Goal: Task Accomplishment & Management: Complete application form

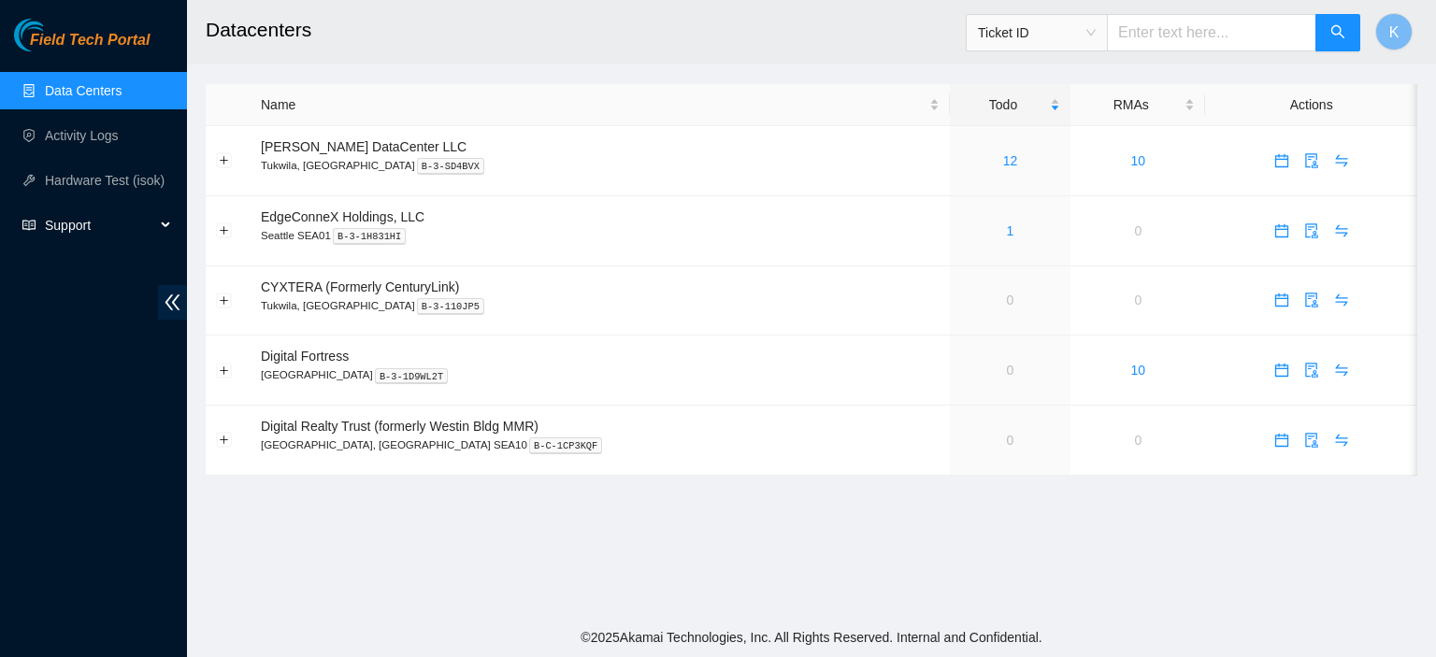
click at [90, 225] on span "Support" at bounding box center [100, 225] width 110 height 37
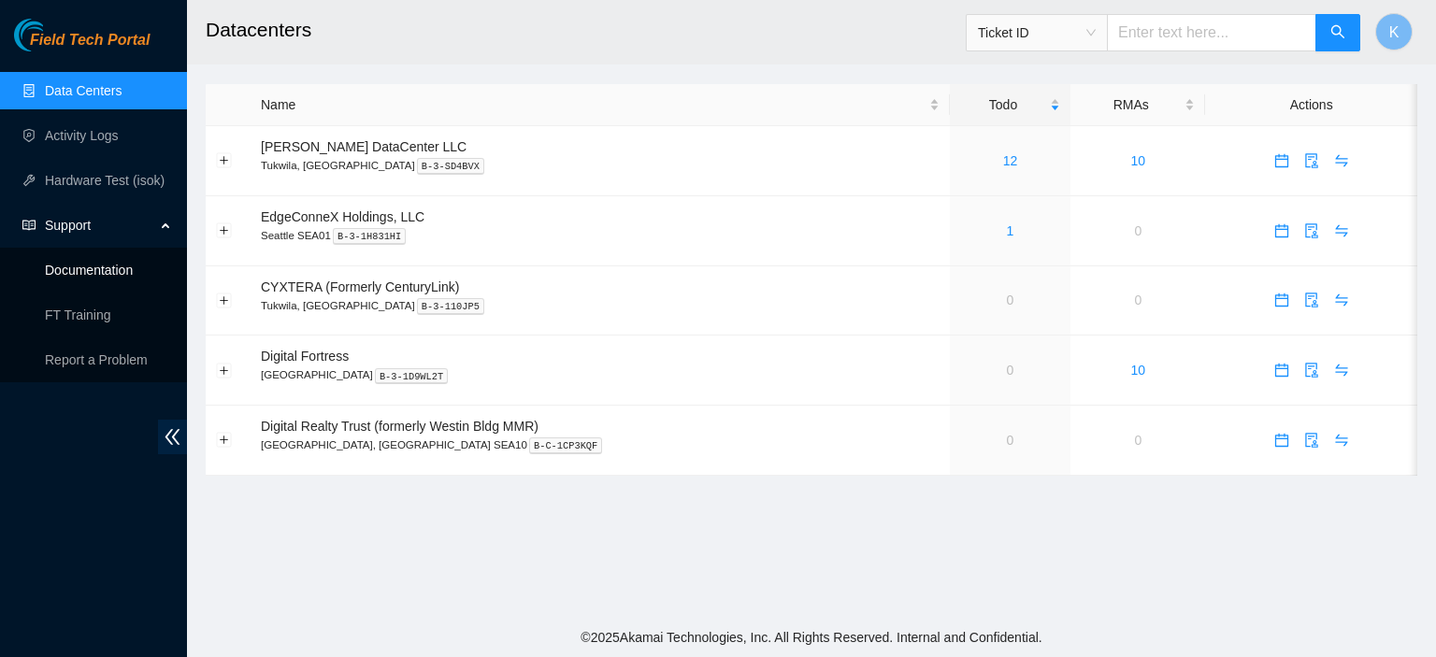
click at [90, 272] on link "Documentation" at bounding box center [89, 270] width 88 height 15
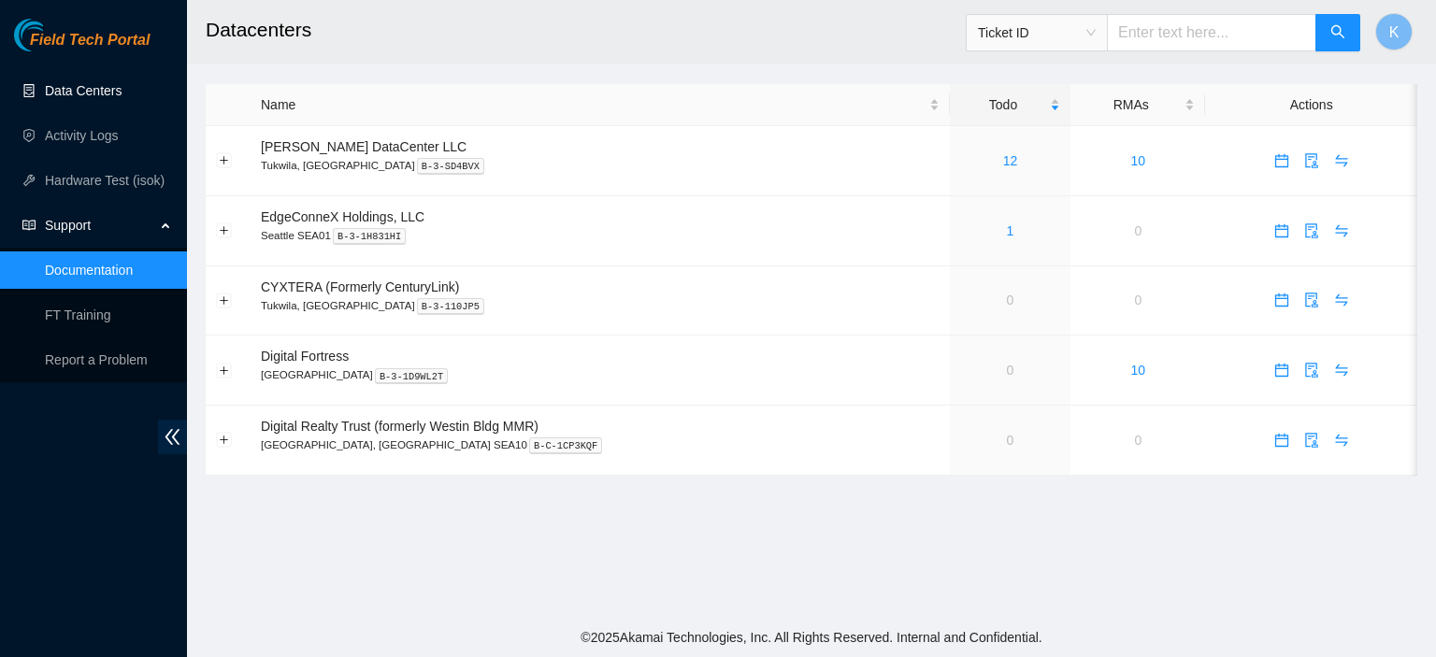
click at [97, 88] on link "Data Centers" at bounding box center [83, 90] width 77 height 15
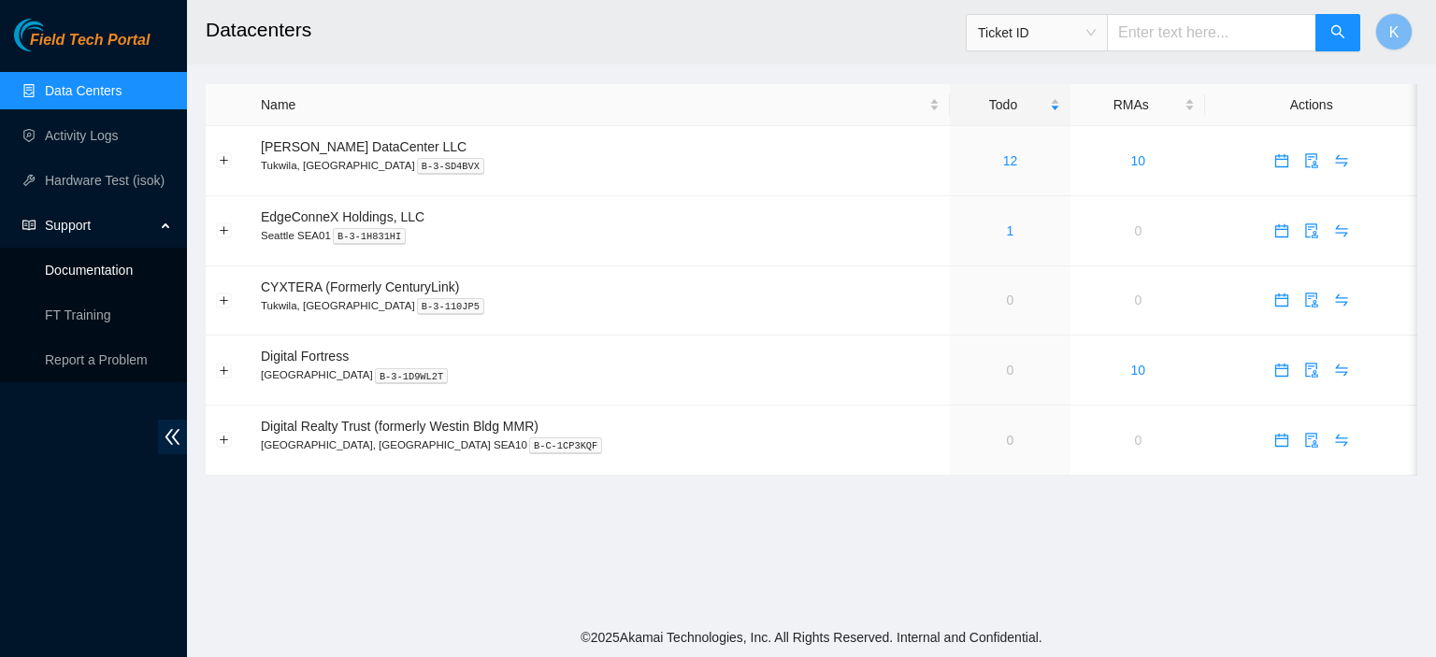
click at [99, 265] on link "Documentation" at bounding box center [89, 270] width 88 height 15
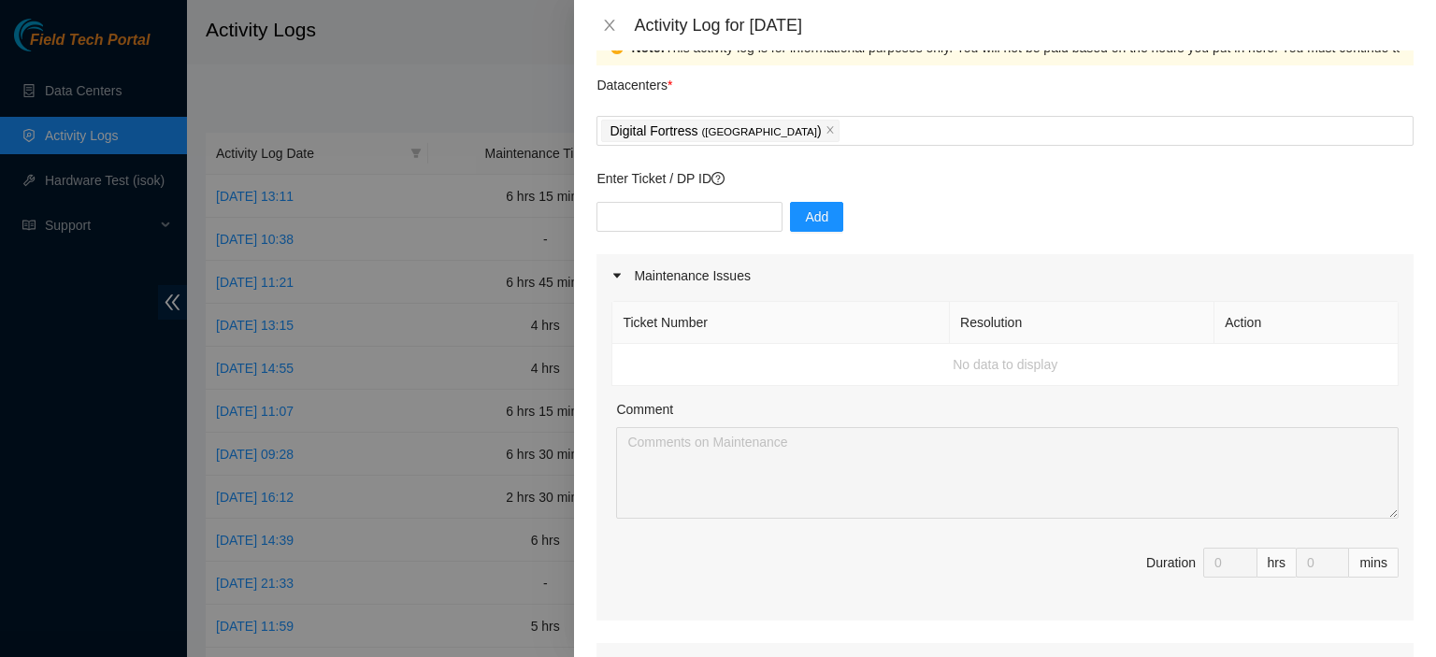
scroll to position [41, 0]
click at [695, 209] on input "text" at bounding box center [689, 219] width 186 height 30
paste input "DP69051"
type input "DP69051"
click at [805, 220] on span "Add" at bounding box center [816, 218] width 23 height 21
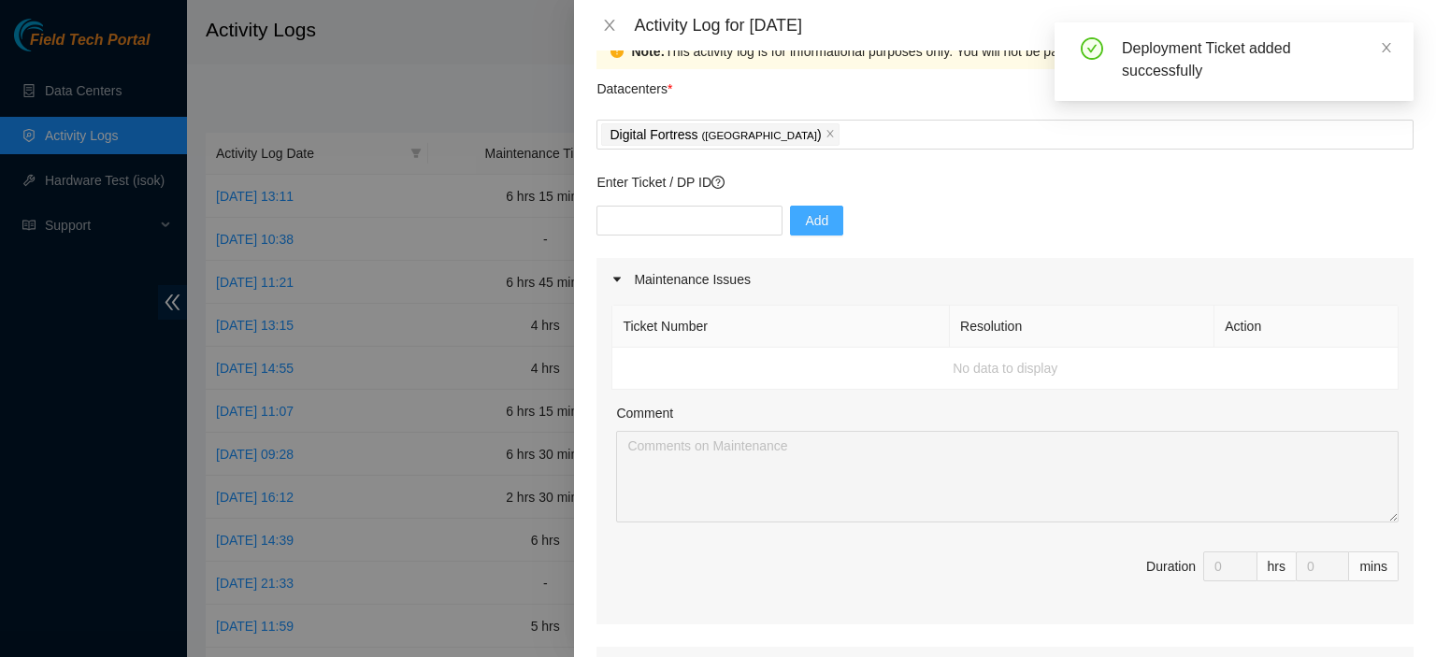
scroll to position [0, 0]
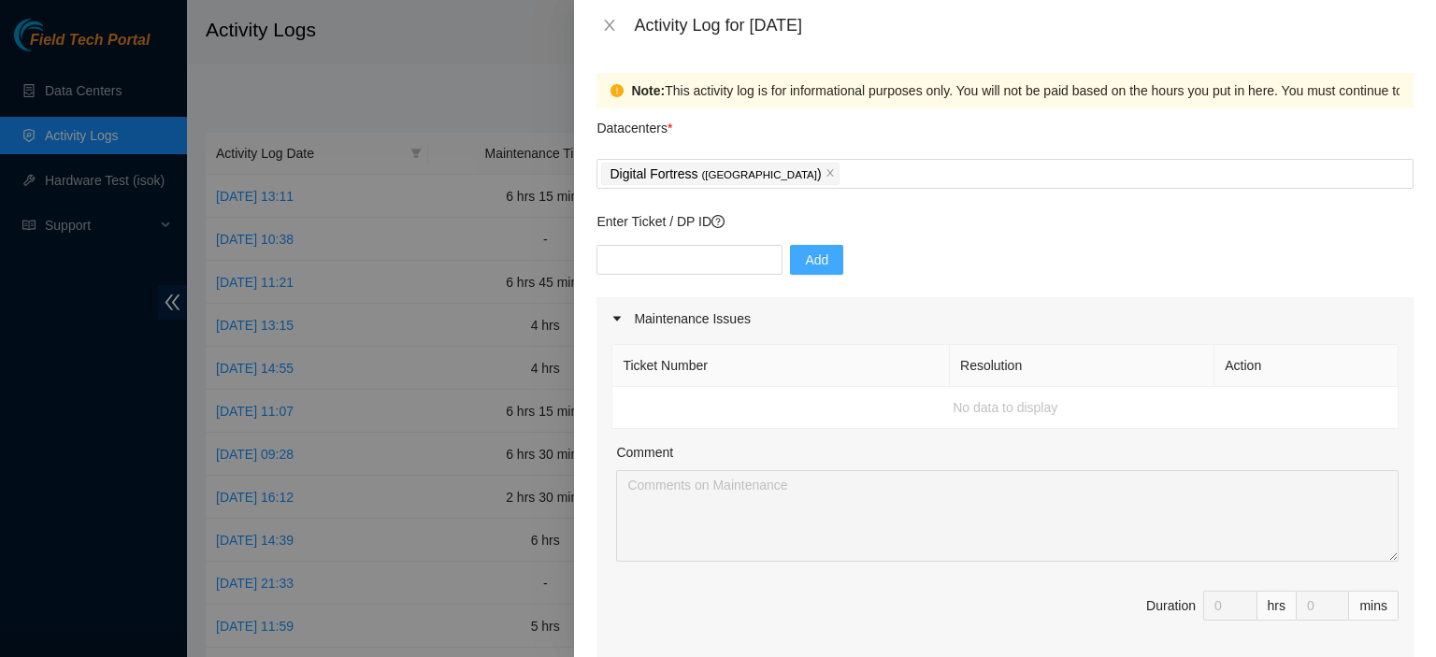
click at [1417, 208] on div "Note: This activity log is for informational purposes only. You will not be pai…" at bounding box center [1005, 353] width 862 height 607
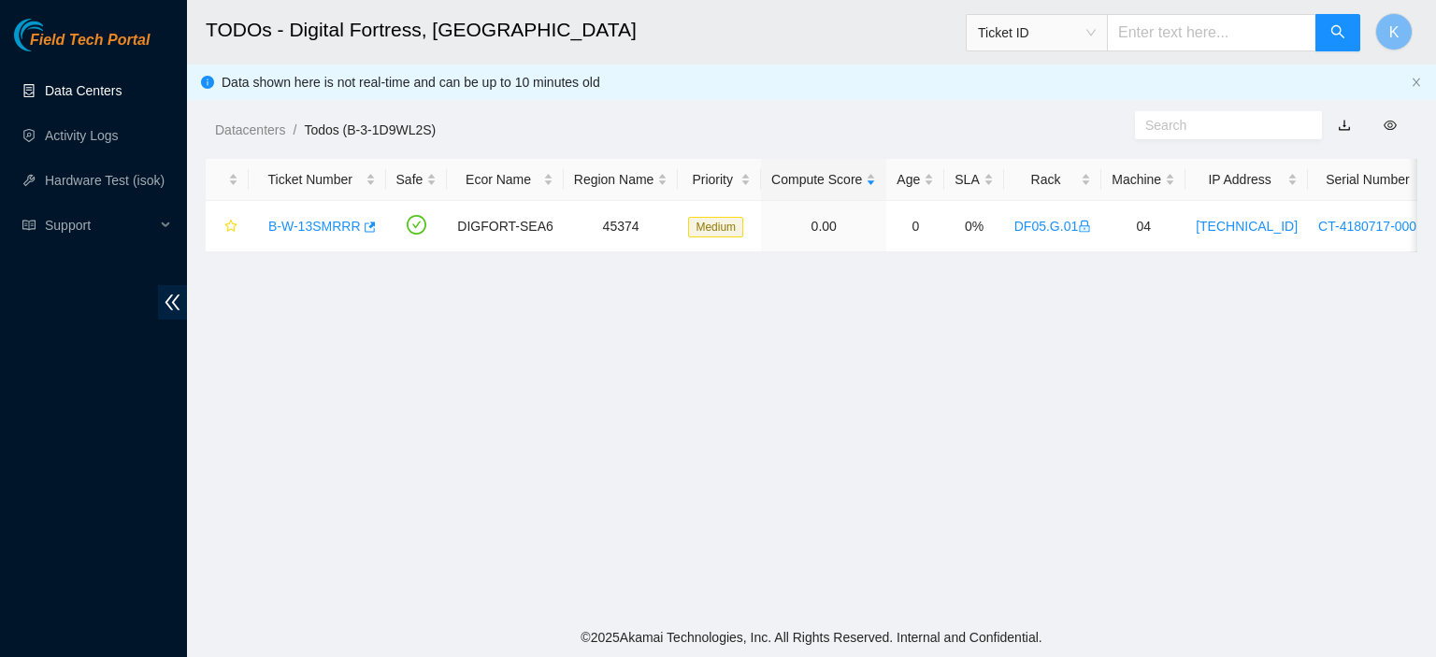
click at [93, 92] on link "Data Centers" at bounding box center [83, 90] width 77 height 15
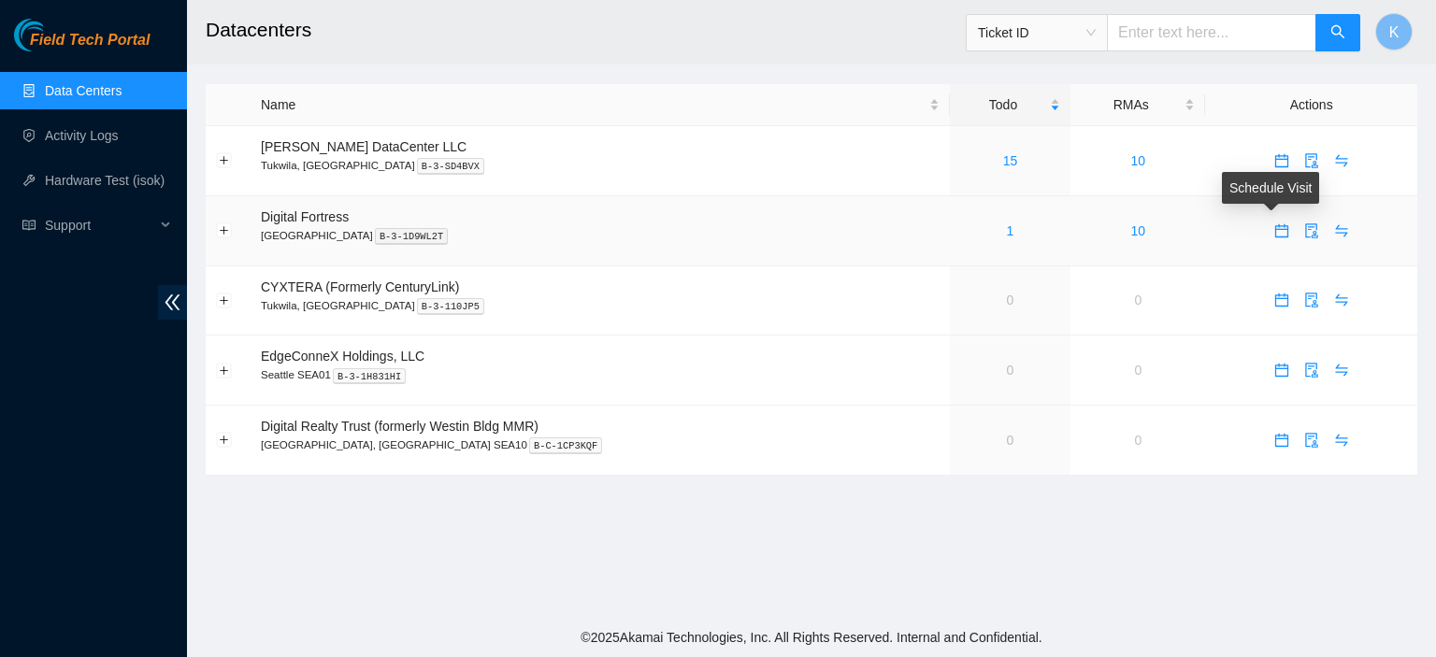
click at [1274, 232] on icon "calendar" at bounding box center [1281, 230] width 15 height 15
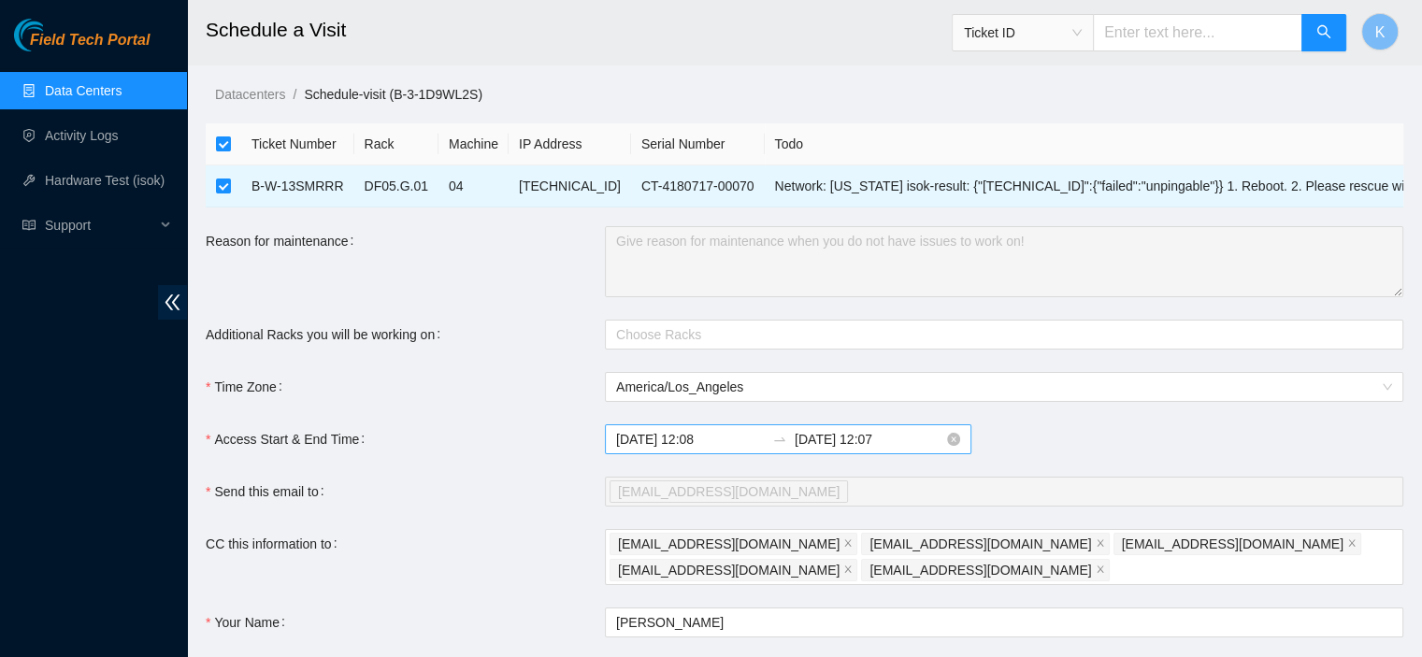
click at [678, 442] on input "2025-08-26 12:08" at bounding box center [690, 439] width 149 height 21
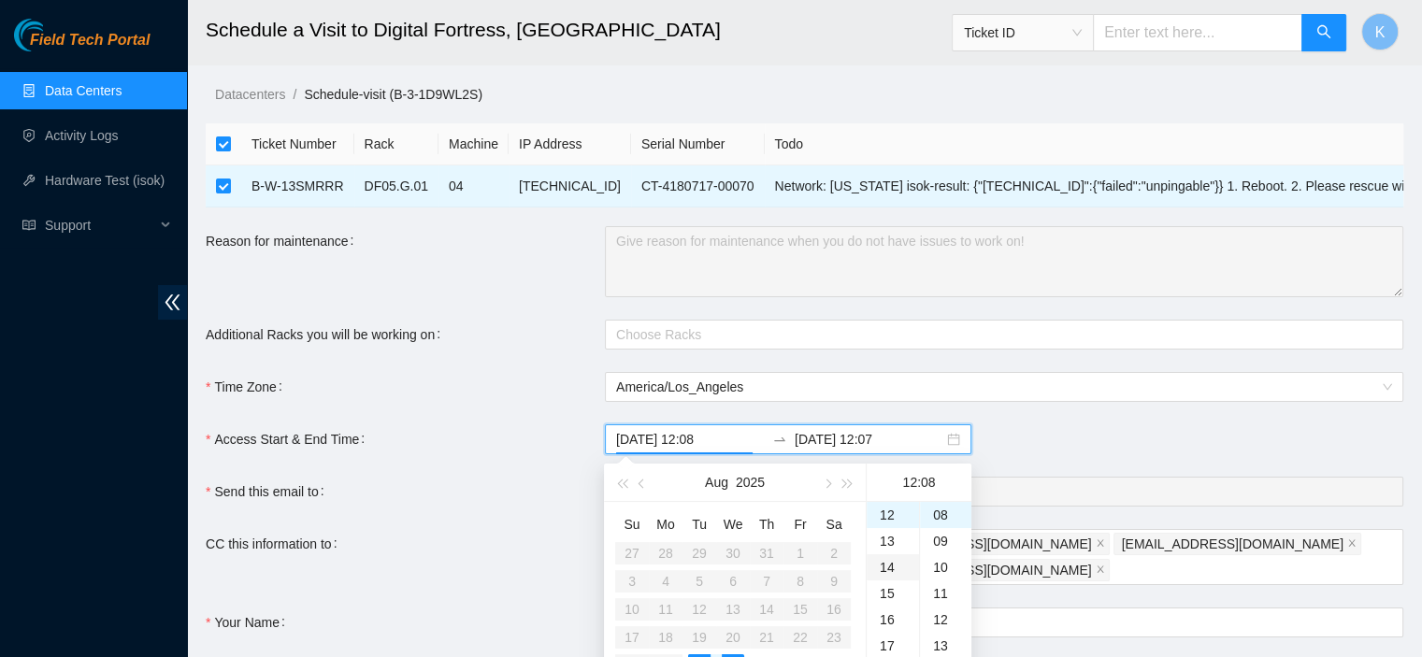
click at [883, 561] on div "14" at bounding box center [892, 567] width 52 height 26
click at [944, 604] on div "30" at bounding box center [945, 612] width 51 height 26
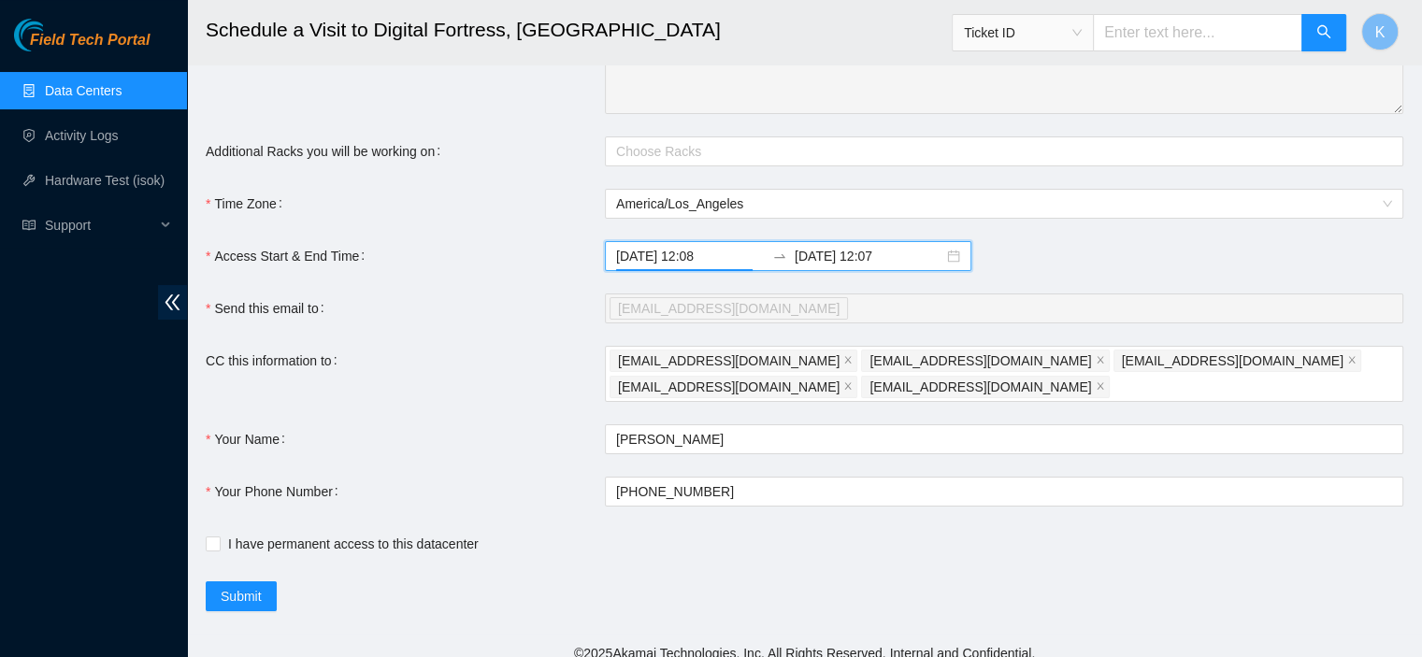
scroll to position [198, 0]
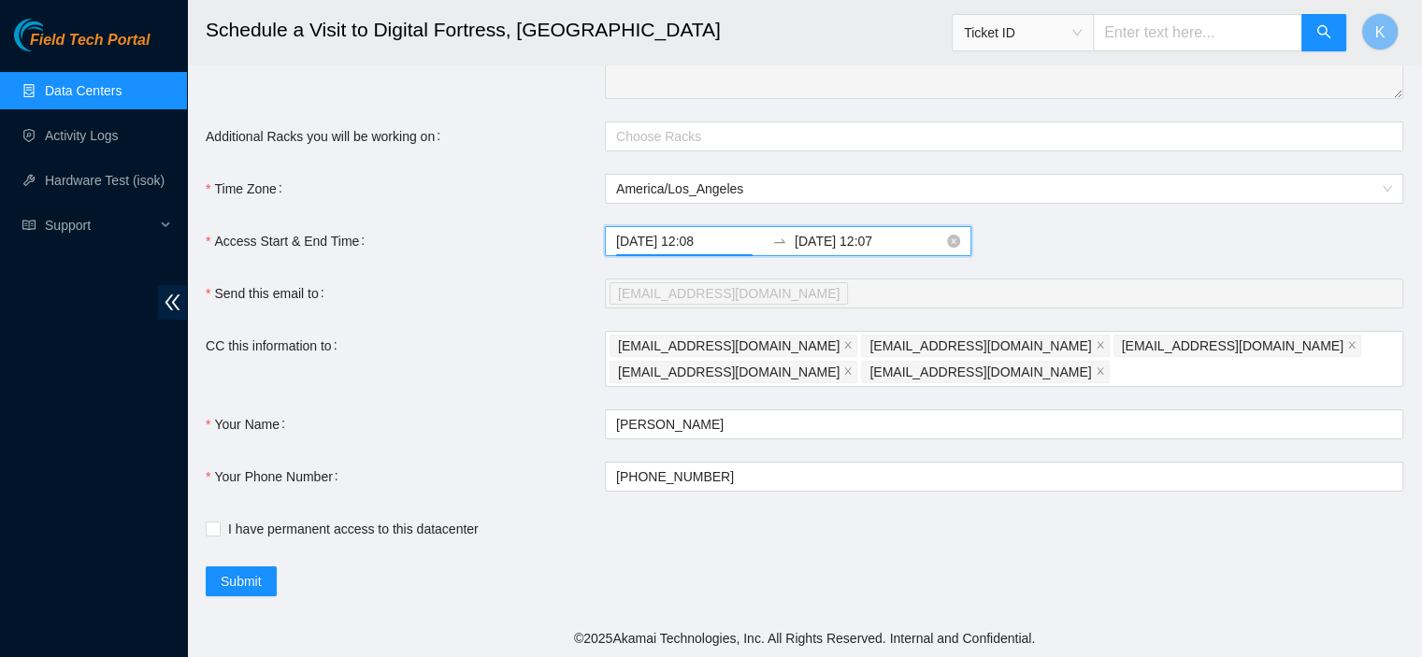
click at [680, 241] on input "2025-08-26 12:08" at bounding box center [690, 241] width 149 height 21
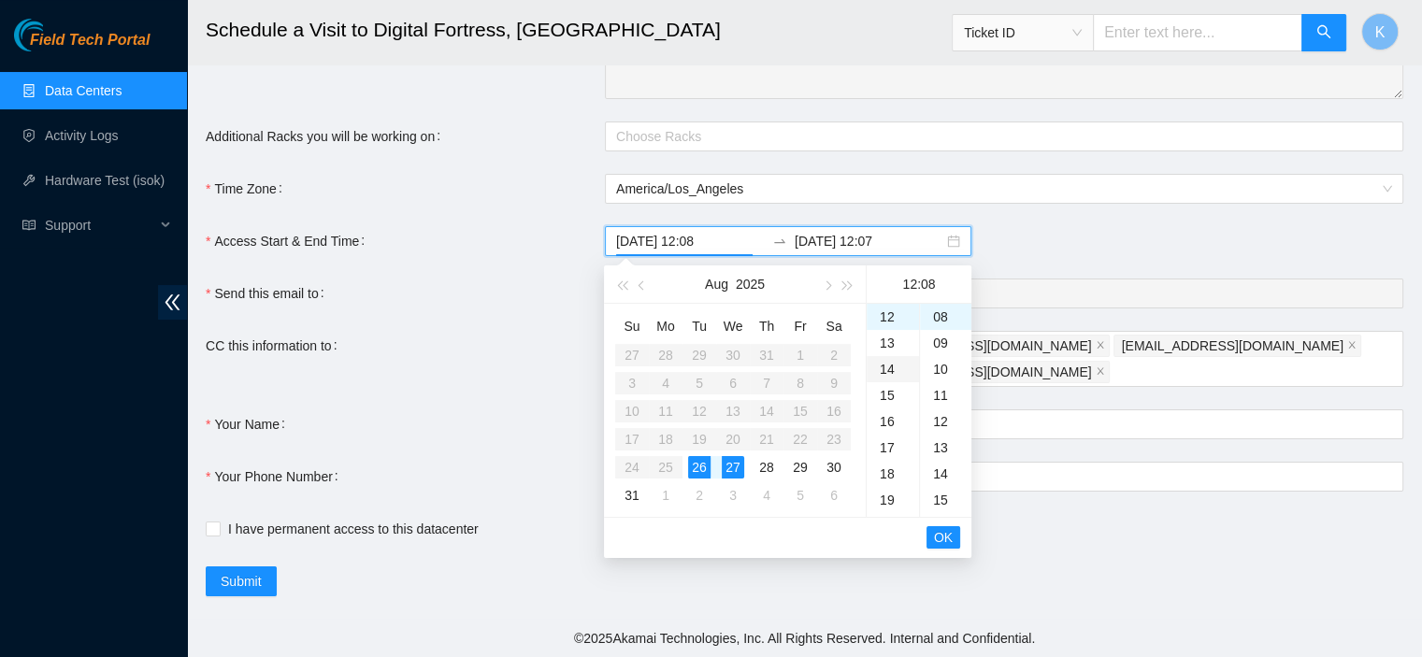
click at [882, 365] on div "14" at bounding box center [892, 369] width 52 height 26
click at [947, 486] on div "30" at bounding box center [945, 494] width 51 height 26
type input "2025-08-26 14:30"
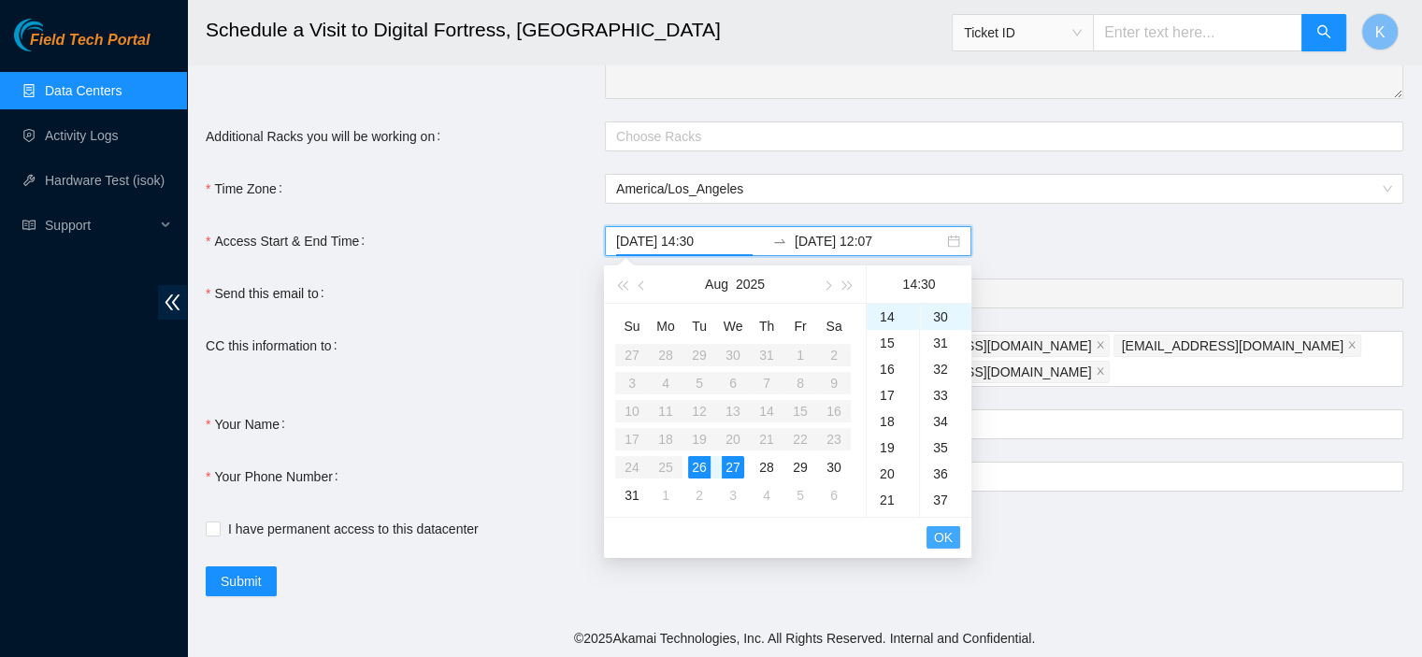
click at [947, 530] on span "OK" at bounding box center [943, 537] width 19 height 21
click at [703, 467] on div "26" at bounding box center [699, 467] width 22 height 22
click at [890, 504] on div "19" at bounding box center [892, 500] width 52 height 26
type input "2025-08-26 19:07"
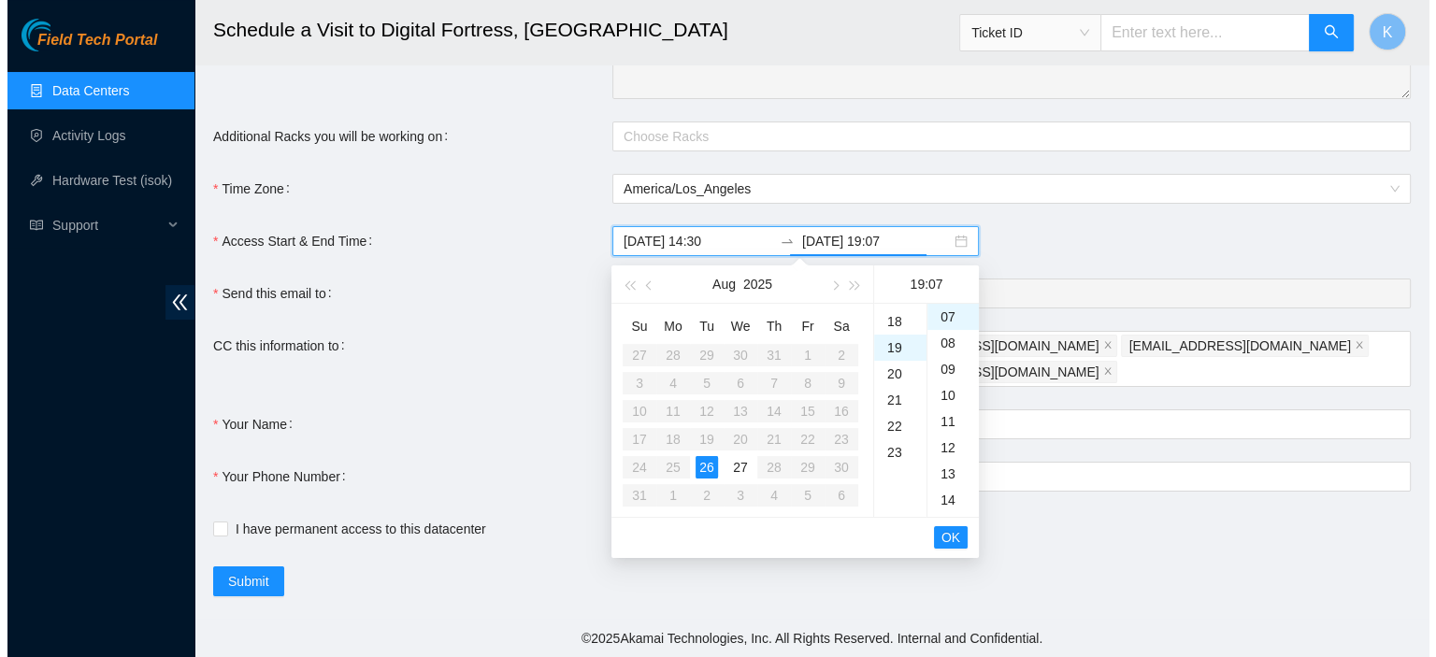
scroll to position [497, 0]
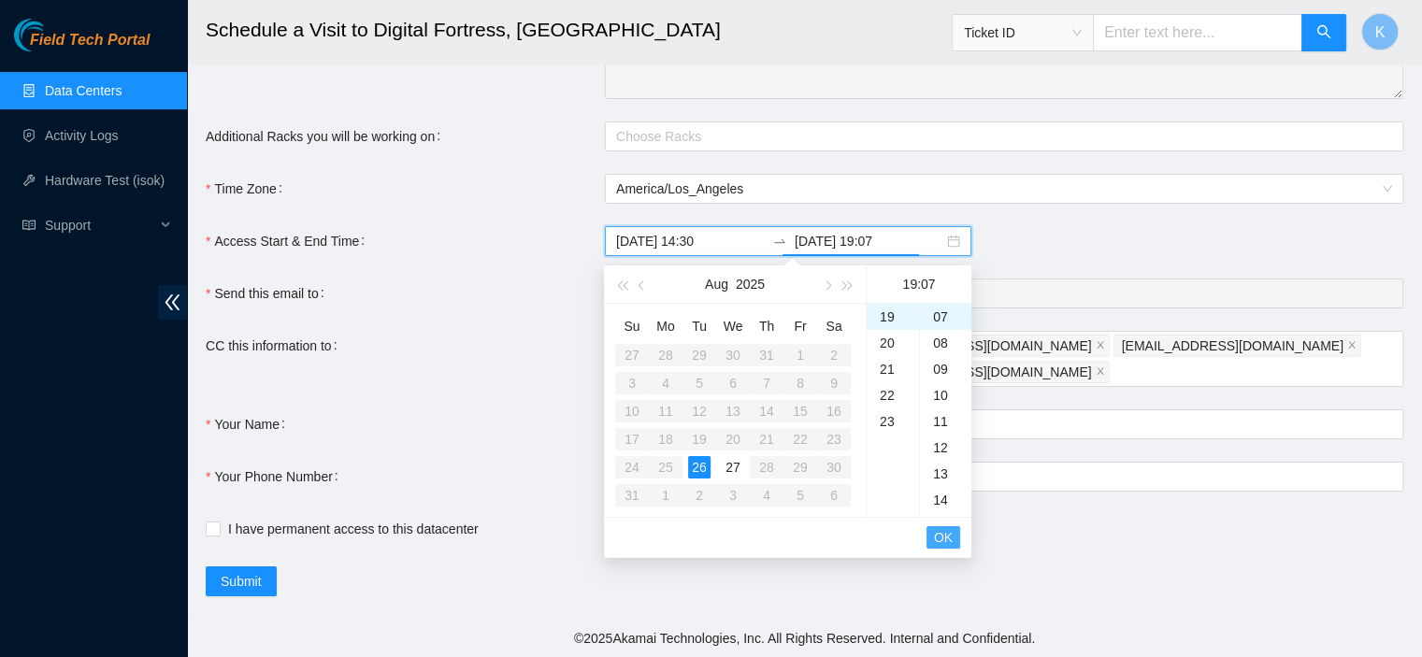
click at [941, 544] on span "OK" at bounding box center [943, 537] width 19 height 21
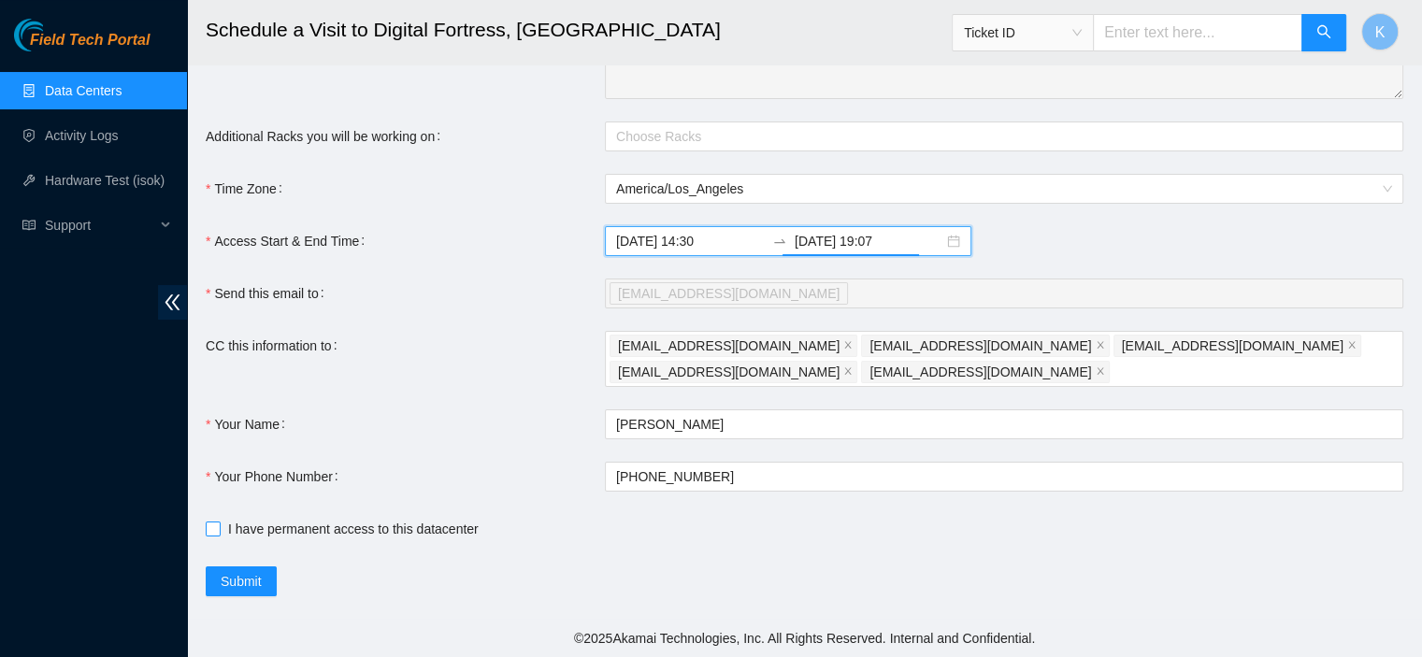
click at [210, 523] on input "I have permanent access to this datacenter" at bounding box center [212, 528] width 13 height 13
checkbox input "true"
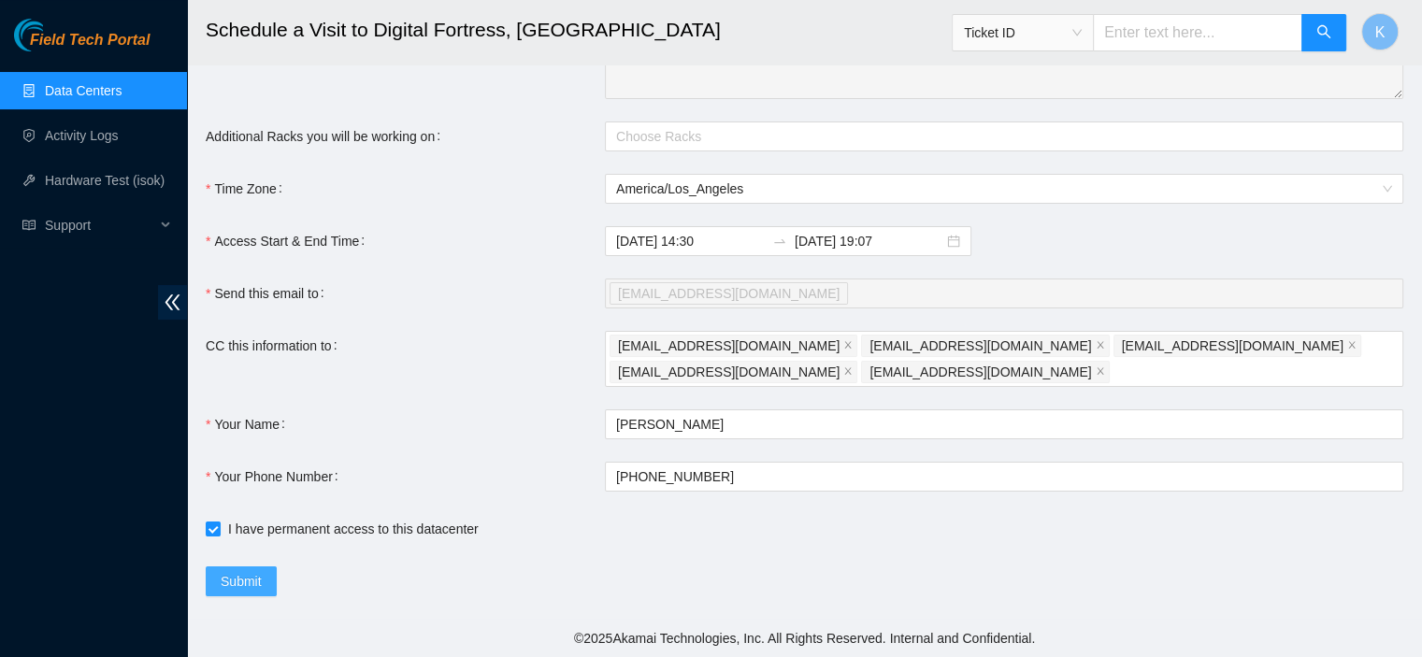
click at [236, 582] on span "Submit" at bounding box center [241, 581] width 41 height 21
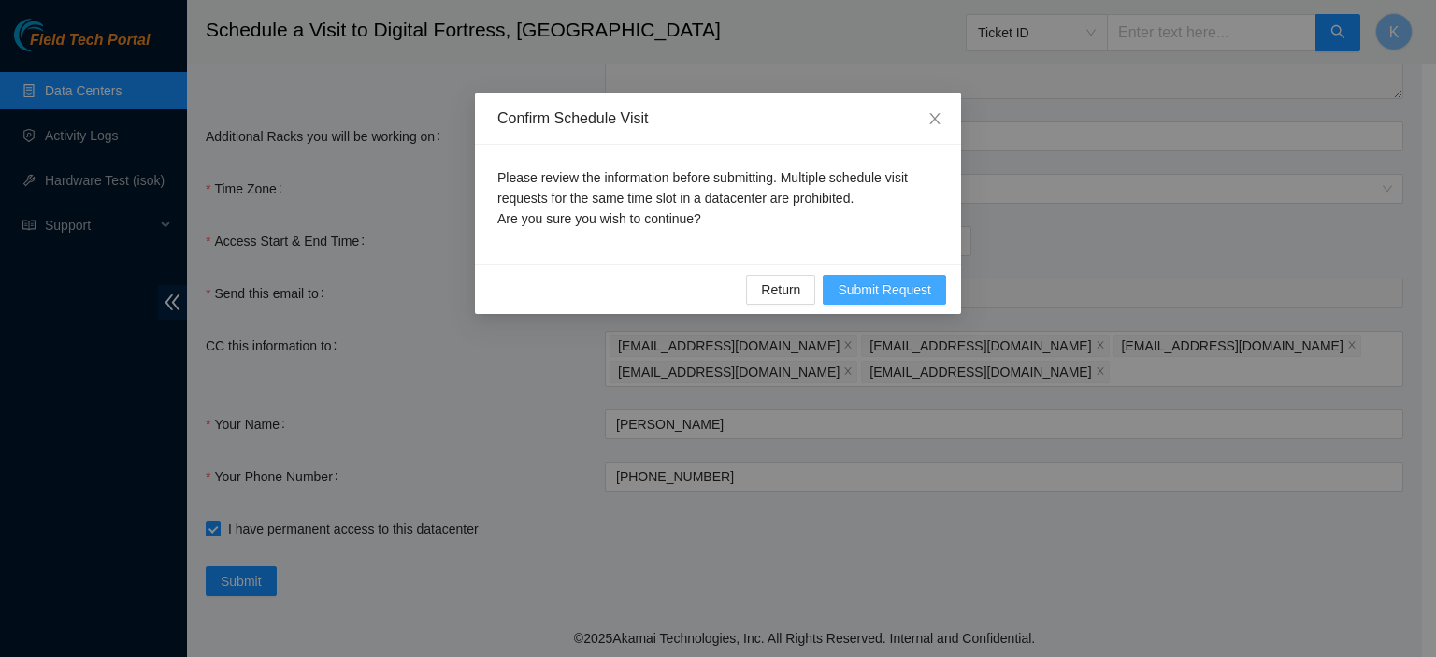
click at [854, 291] on span "Submit Request" at bounding box center [884, 289] width 93 height 21
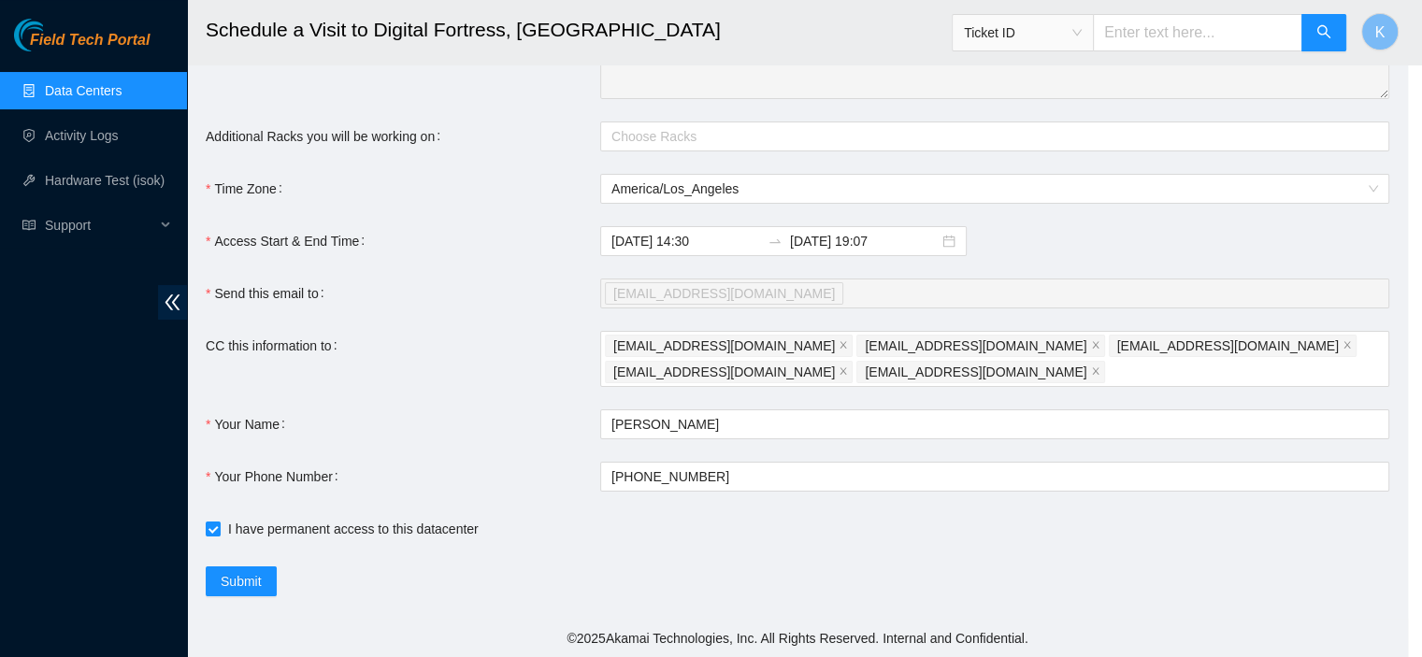
type input "2025-08-26 12:09"
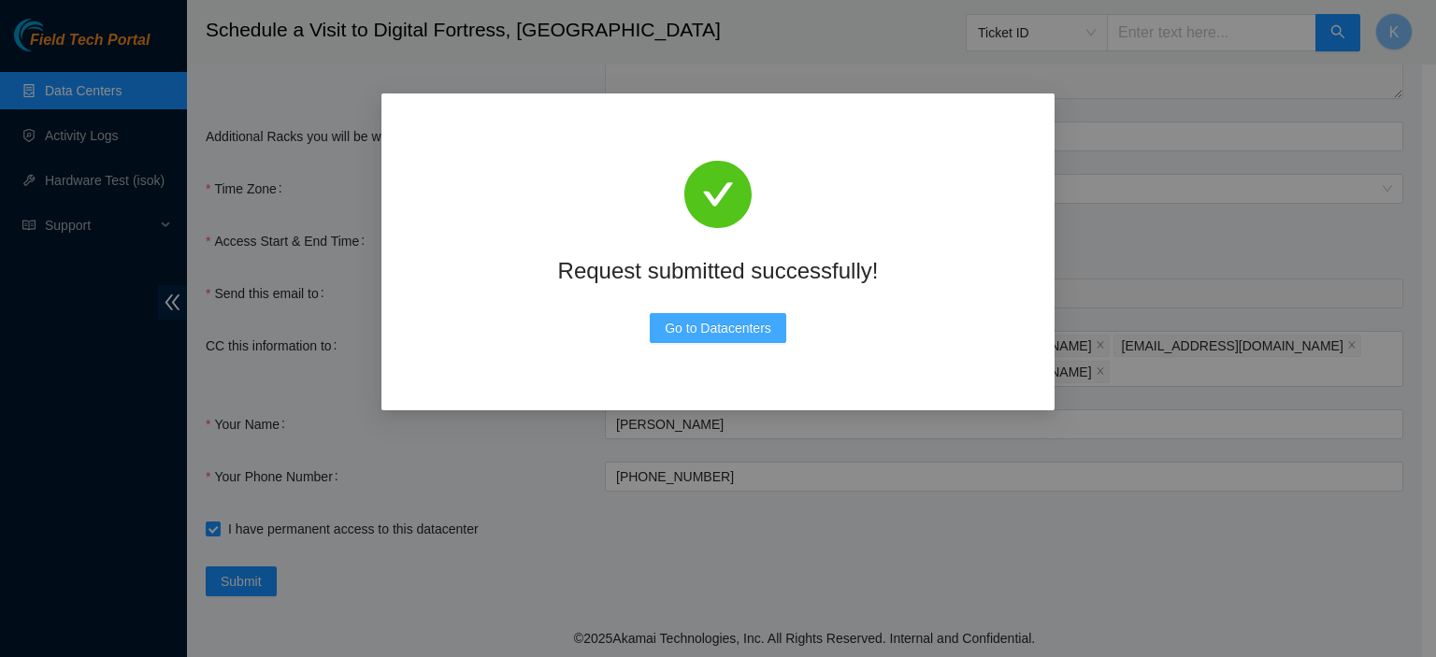
click at [723, 324] on span "Go to Datacenters" at bounding box center [718, 328] width 107 height 21
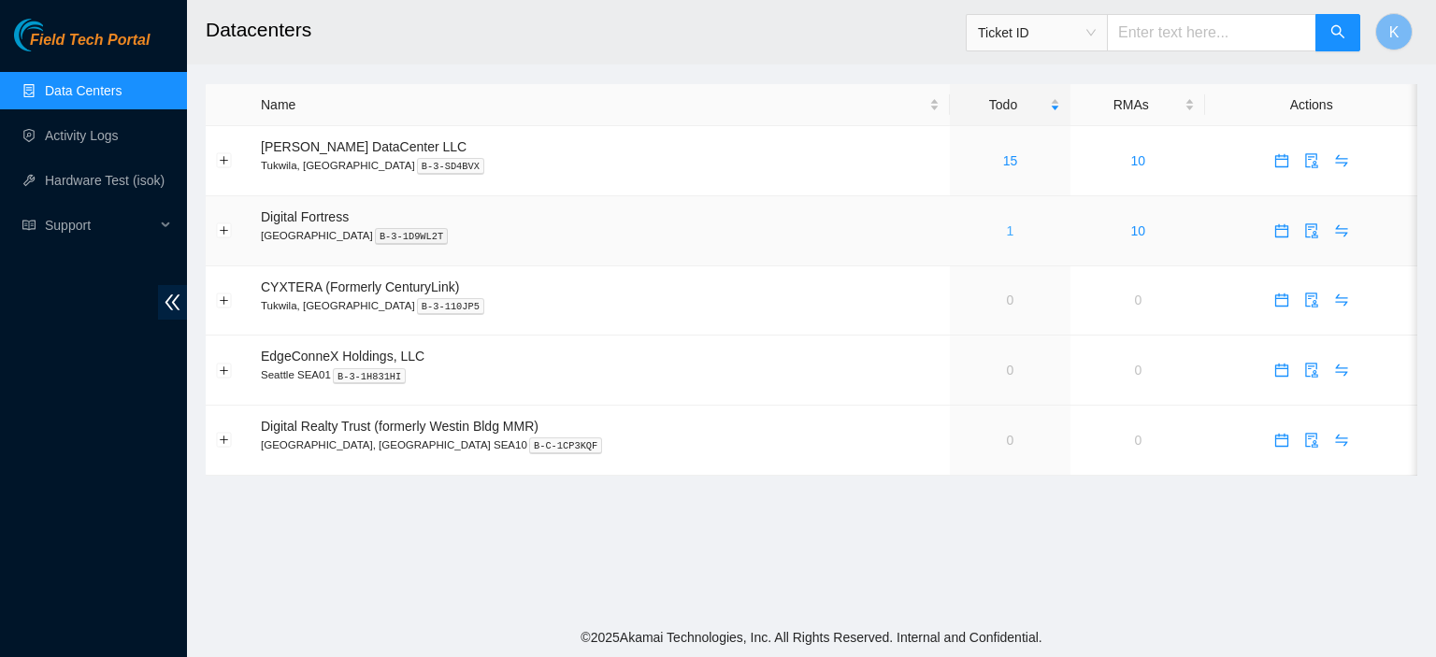
click at [1007, 231] on link "1" at bounding box center [1010, 230] width 7 height 15
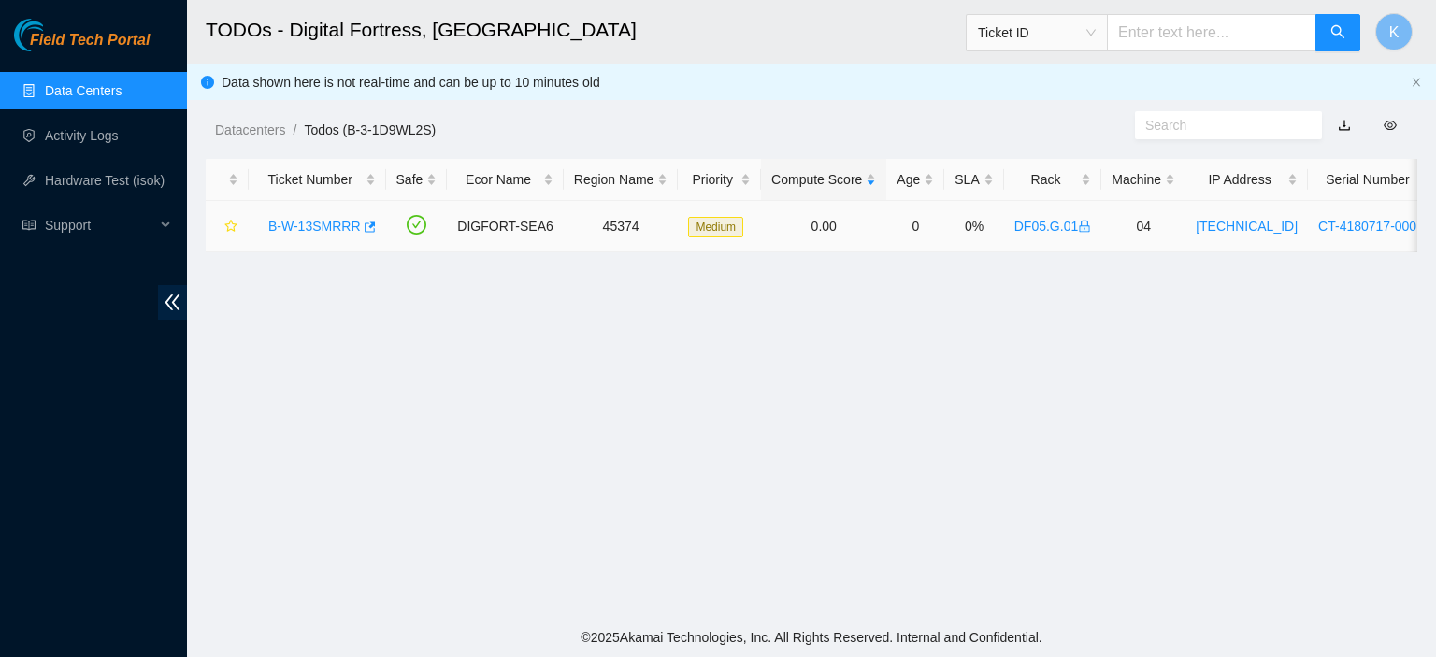
click at [332, 223] on link "B-W-13SMRRR" at bounding box center [314, 226] width 93 height 15
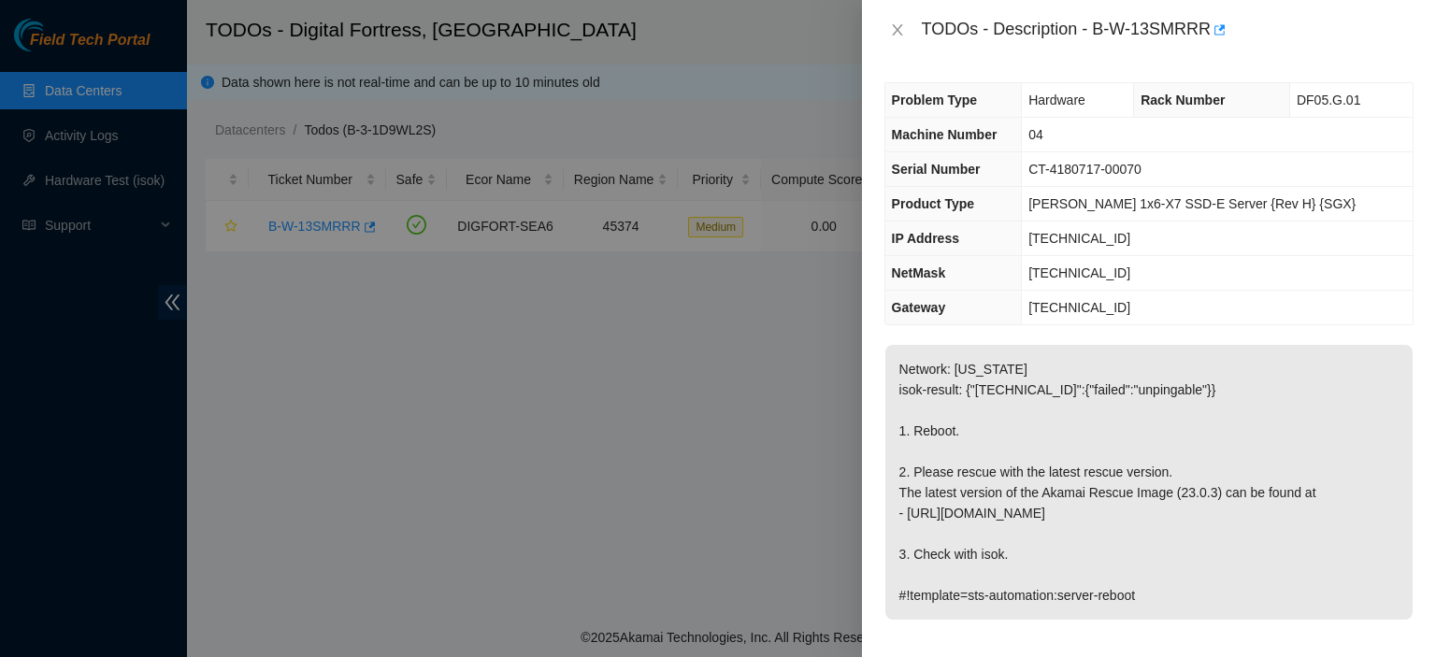
click at [1362, 365] on p "Network: NEVADA isok-result: {"23.202.115.135":{"failed":"unpingable"}} 1. Rebo…" at bounding box center [1148, 482] width 527 height 275
